Goal: Information Seeking & Learning: Learn about a topic

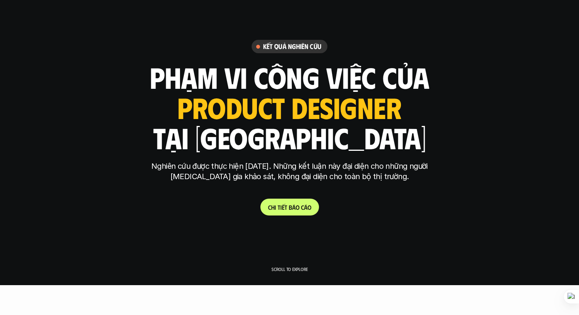
scroll to position [24, 0]
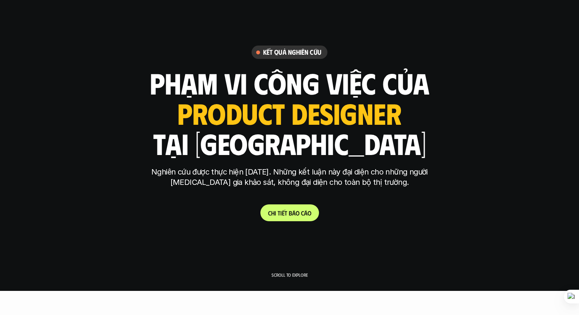
click at [224, 172] on p "Nghiên cứu được thực hiện [DATE]. Những kết luận này đại diện cho những người […" at bounding box center [289, 177] width 287 height 21
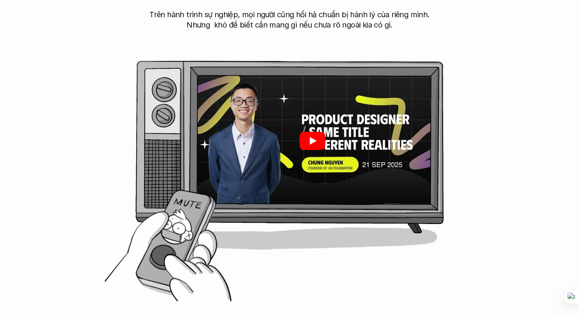
scroll to position [400, 0]
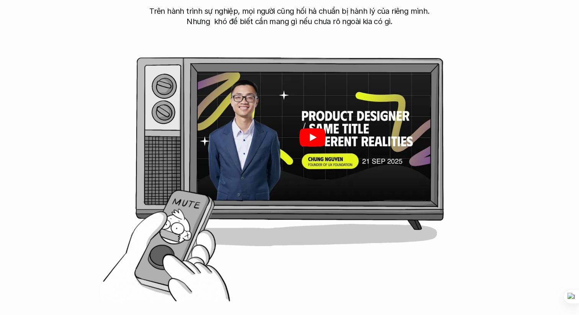
click at [301, 139] on icon "Play" at bounding box center [312, 137] width 26 height 18
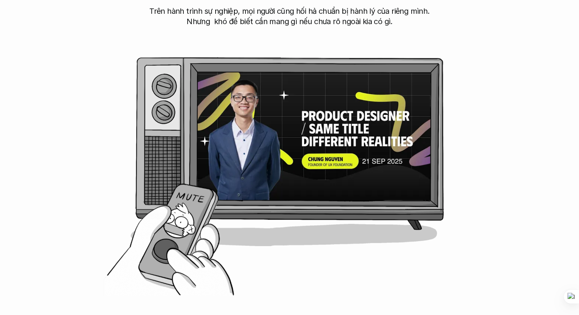
click at [171, 252] on div "[PERSON_NAME] do dự án ra đời Trên hành trình sự nghiệp, mọi người cũng hối hả …" at bounding box center [290, 121] width 518 height 367
click at [168, 247] on div "[PERSON_NAME] do dự án ra đời Trên hành trình sự nghiệp, mọi người cũng hối hả …" at bounding box center [290, 121] width 518 height 367
click at [168, 245] on div "[PERSON_NAME] do dự án ra đời Trên hành trình sự nghiệp, mọi người cũng hối hả …" at bounding box center [290, 121] width 518 height 367
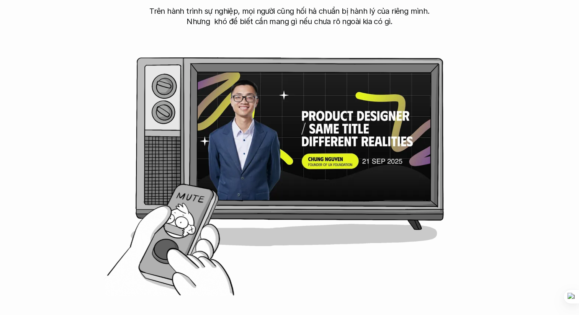
click at [168, 245] on div "[PERSON_NAME] do dự án ra đời Trên hành trình sự nghiệp, mọi người cũng hối hả …" at bounding box center [290, 121] width 518 height 367
click at [174, 226] on div at bounding box center [289, 142] width 306 height 171
click at [181, 208] on div at bounding box center [289, 142] width 306 height 171
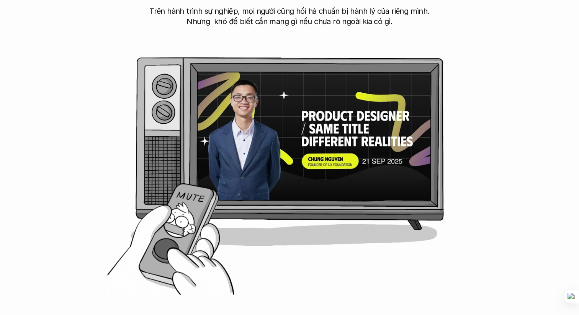
click at [163, 256] on div "[PERSON_NAME] do dự án ra đời Trên hành trình sự nghiệp, mọi người cũng hối hả …" at bounding box center [290, 121] width 518 height 367
click at [164, 251] on div "[PERSON_NAME] do dự án ra đời Trên hành trình sự nghiệp, mọi người cũng hối hả …" at bounding box center [290, 121] width 518 height 367
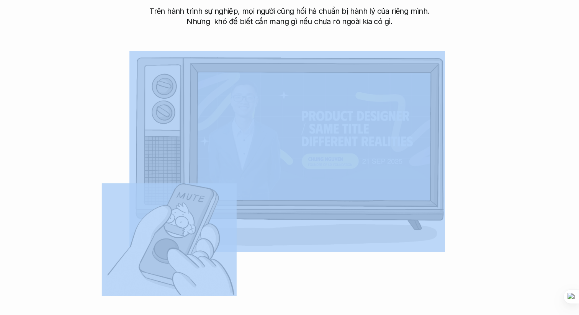
click at [164, 251] on div "[PERSON_NAME] do dự án ra đời Trên hành trình sự nghiệp, mọi người cũng hối hả …" at bounding box center [290, 121] width 518 height 367
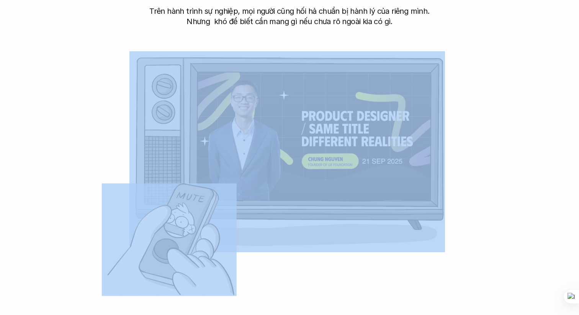
click at [164, 251] on div "[PERSON_NAME] do dự án ra đời Trên hành trình sự nghiệp, mọi người cũng hối hả …" at bounding box center [290, 121] width 518 height 367
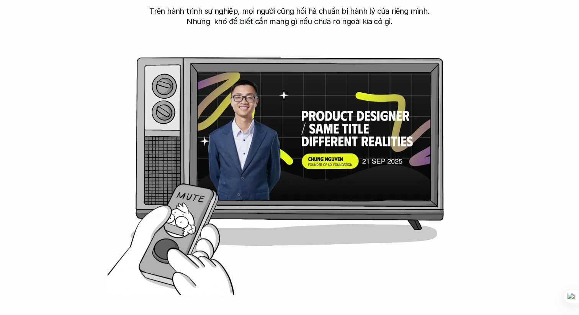
click at [165, 251] on div "[PERSON_NAME] do dự án ra đời Trên hành trình sự nghiệp, mọi người cũng hối hả …" at bounding box center [290, 121] width 518 height 367
click at [222, 265] on div "[PERSON_NAME] do dự án ra đời Trên hành trình sự nghiệp, mọi người cũng hối hả …" at bounding box center [290, 121] width 518 height 367
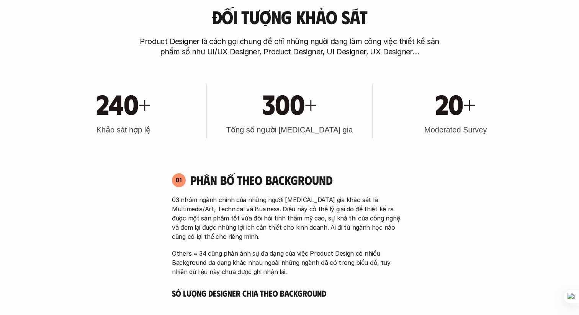
scroll to position [746, 0]
